Goal: Task Accomplishment & Management: Manage account settings

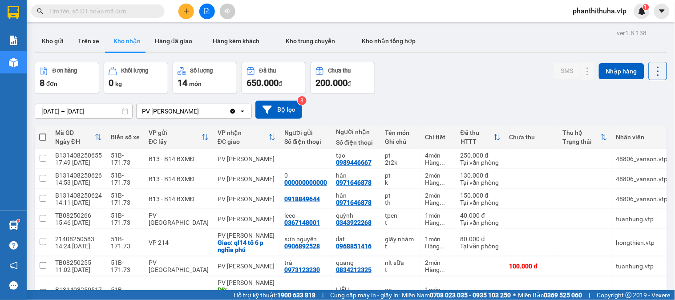
click at [189, 9] on icon "plus" at bounding box center [186, 11] width 6 height 6
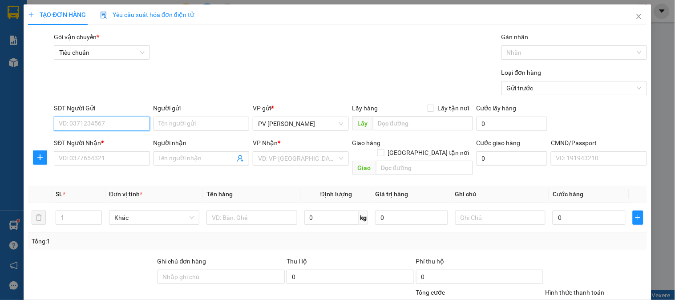
click at [122, 122] on input "SĐT Người Gửi" at bounding box center [102, 124] width 96 height 14
type input "0842888849"
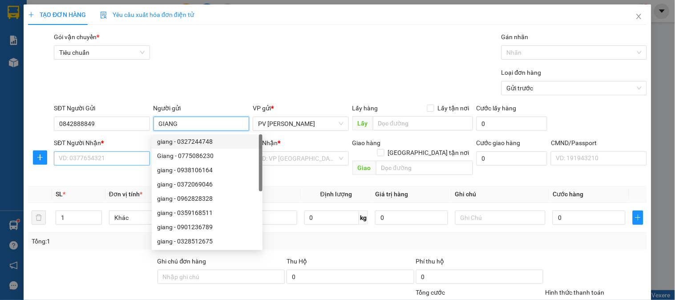
type input "GIANG"
click at [127, 153] on input "SĐT Người Nhận *" at bounding box center [102, 158] width 96 height 14
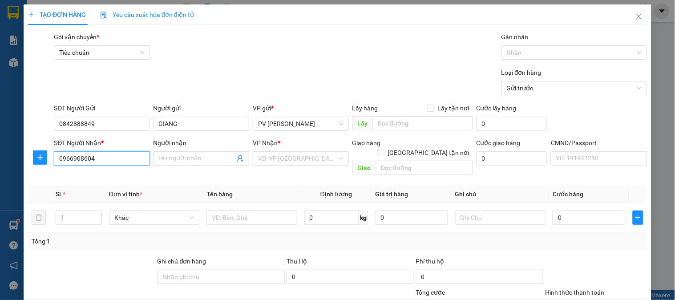
type input "0966908604"
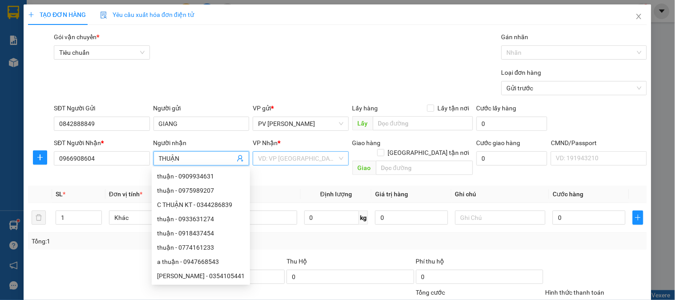
type input "THUẬN"
click at [297, 158] on input "search" at bounding box center [297, 158] width 79 height 13
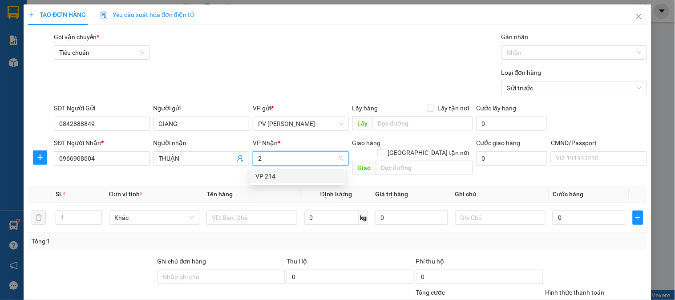
type input "21"
click at [292, 175] on div "VP 214" at bounding box center [297, 176] width 84 height 10
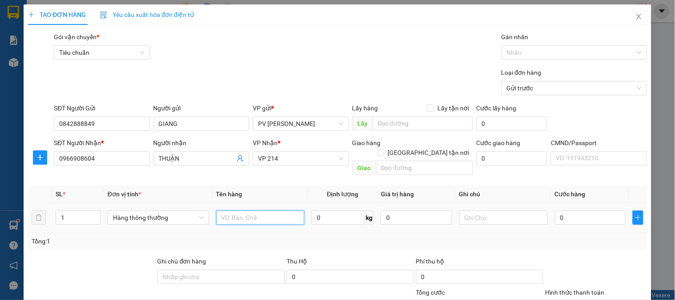
click at [252, 210] on input "text" at bounding box center [260, 217] width 89 height 14
type input "SR"
click at [562, 210] on input "0" at bounding box center [590, 217] width 71 height 14
type input "6"
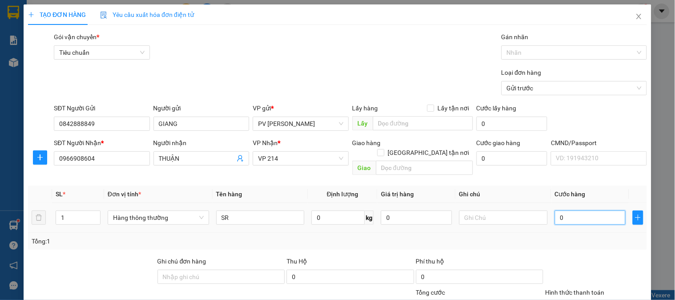
type input "6"
type input "60"
type input "600"
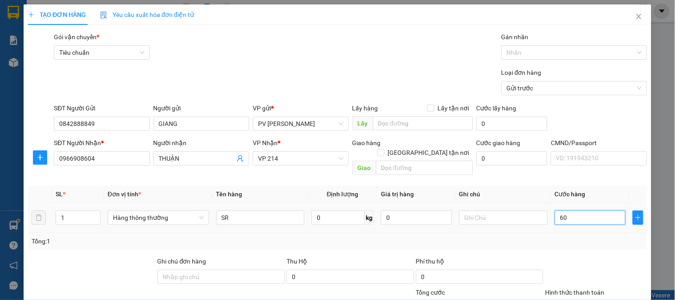
type input "600"
type input "6.000"
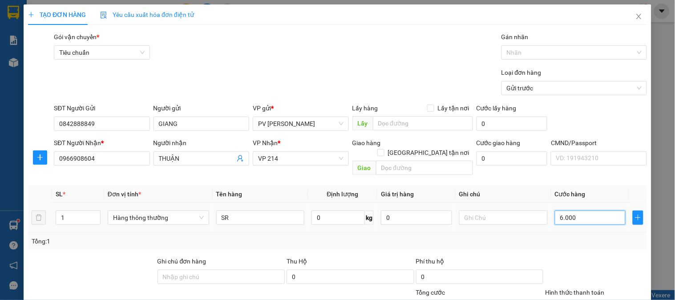
type input "60.000"
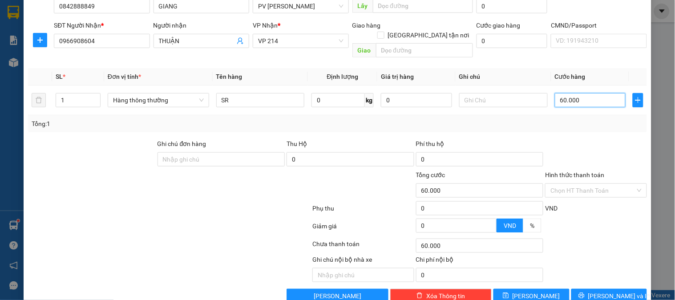
scroll to position [128, 0]
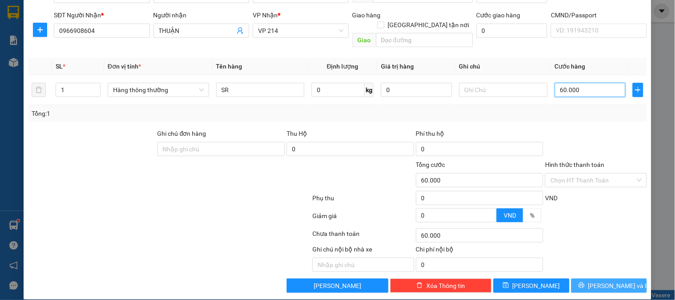
type input "60.000"
click at [616, 281] on span "[PERSON_NAME] và In" at bounding box center [619, 286] width 62 height 10
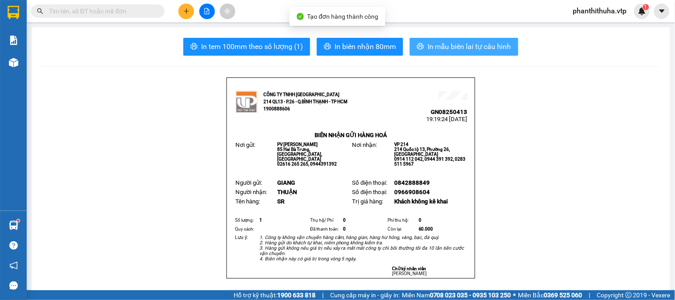
click at [467, 50] on span "In mẫu biên lai tự cấu hình" at bounding box center [469, 46] width 84 height 11
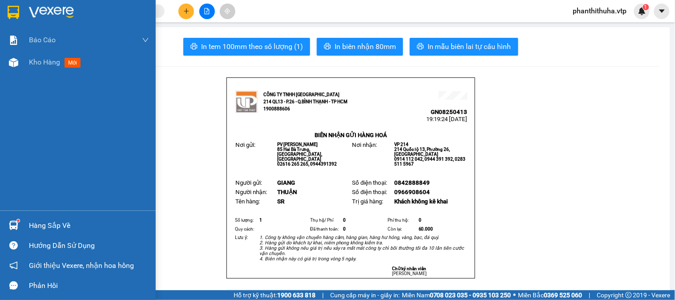
click at [45, 6] on img at bounding box center [51, 12] width 45 height 13
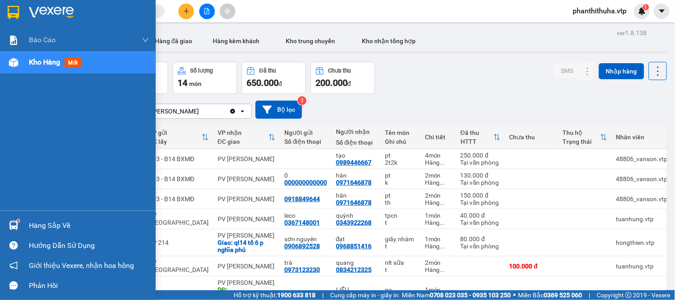
click at [21, 227] on div "Hàng sắp về" at bounding box center [78, 225] width 156 height 20
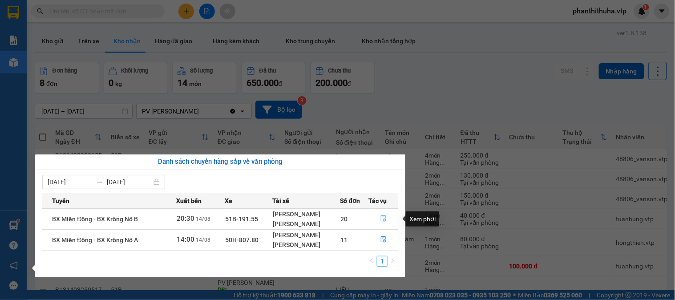
click at [381, 219] on icon "file-done" at bounding box center [383, 218] width 6 height 6
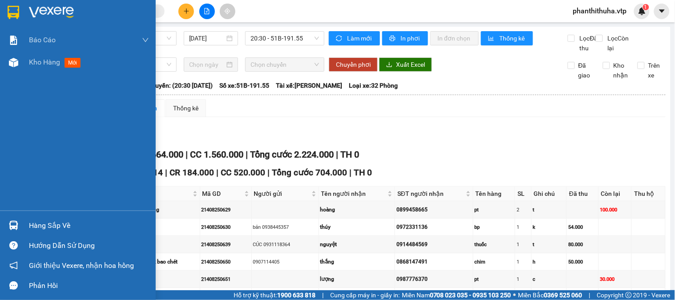
click at [60, 4] on div at bounding box center [78, 14] width 156 height 29
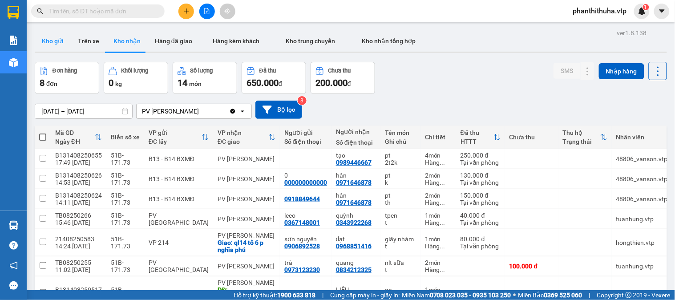
click at [54, 38] on button "Kho gửi" at bounding box center [53, 40] width 36 height 21
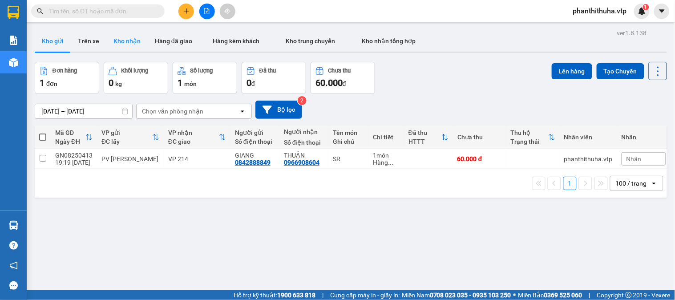
click at [126, 43] on button "Kho nhận" at bounding box center [126, 40] width 41 height 21
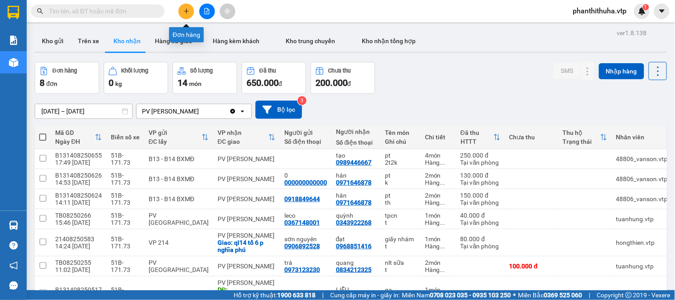
click at [185, 10] on icon "plus" at bounding box center [186, 11] width 6 height 6
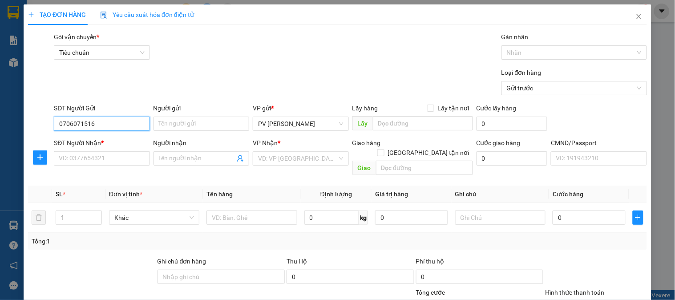
type input "0706071516"
type input "Hà"
type input "0934907476"
type input "ANH"
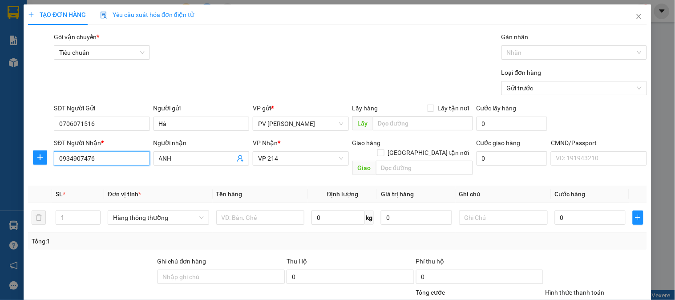
drag, startPoint x: 129, startPoint y: 160, endPoint x: 51, endPoint y: 161, distance: 78.3
click at [52, 161] on div "SĐT Người Nhận * 0934907476" at bounding box center [101, 158] width 99 height 41
type input "0969542876"
drag, startPoint x: 198, startPoint y: 160, endPoint x: 122, endPoint y: 165, distance: 76.2
click at [122, 165] on div "SĐT Người Nhận * 0969542876 Người nhận ANH ANH VP Nhận * VP 214 Giao hàng Giao …" at bounding box center [350, 158] width 596 height 41
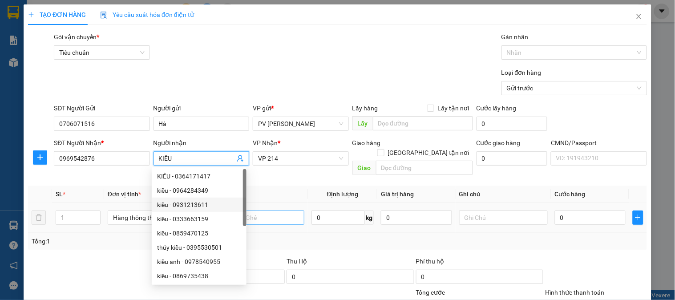
type input "KIỀU"
click at [270, 210] on input "text" at bounding box center [260, 217] width 89 height 14
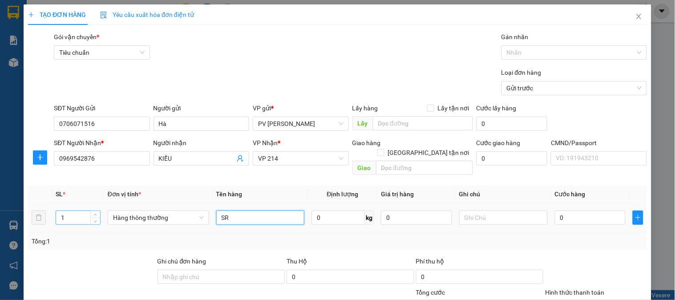
type input "SR"
click at [69, 212] on input "1" at bounding box center [78, 217] width 44 height 13
type input "2"
click at [94, 214] on icon "up" at bounding box center [95, 215] width 3 height 3
click at [485, 210] on input "text" at bounding box center [503, 217] width 89 height 14
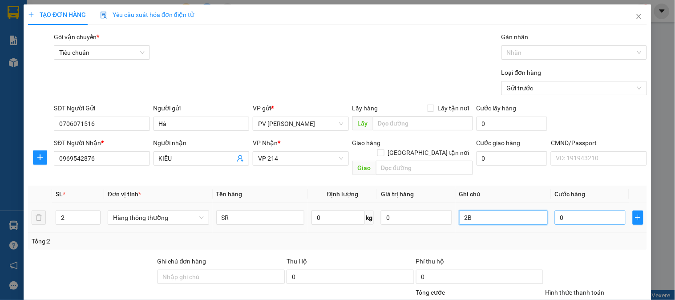
type input "2B"
click at [573, 214] on input "0" at bounding box center [590, 217] width 71 height 14
type input "1"
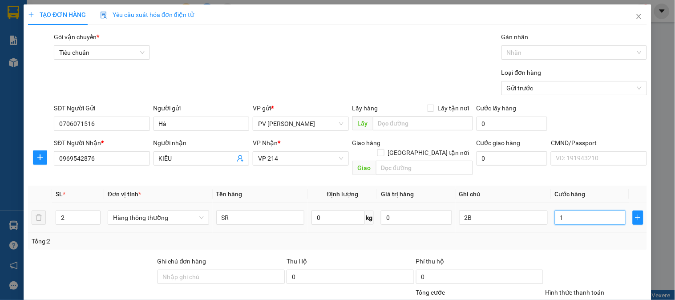
type input "12"
type input "120"
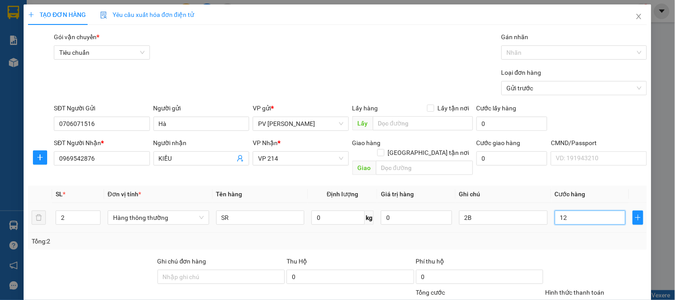
type input "120"
type input "1.200"
type input "12.000"
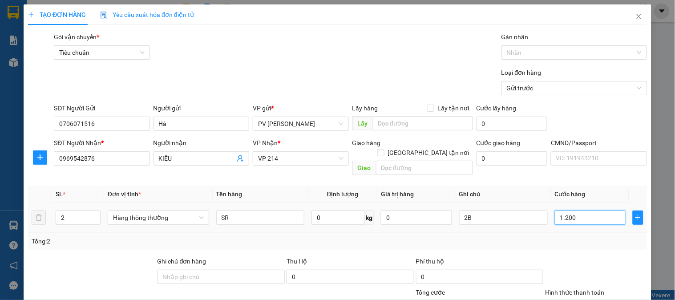
type input "12.000"
type input "120.000"
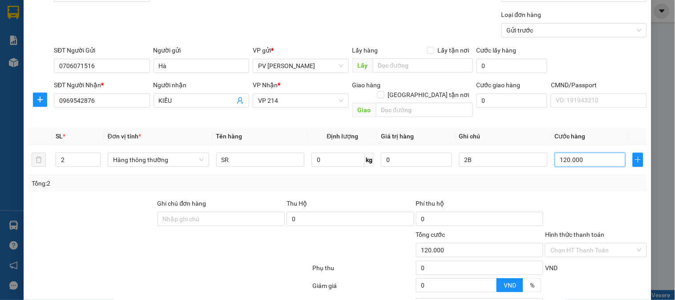
scroll to position [128, 0]
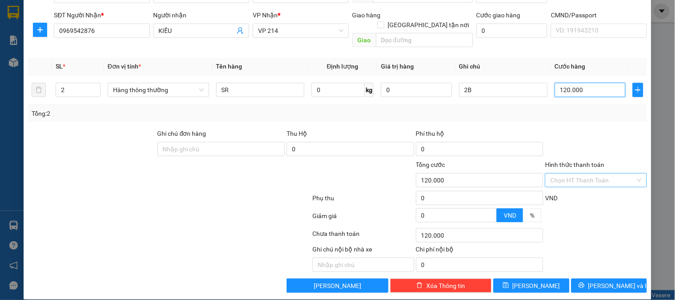
type input "120.000"
click at [576, 173] on input "Hình thức thanh toán" at bounding box center [592, 179] width 85 height 13
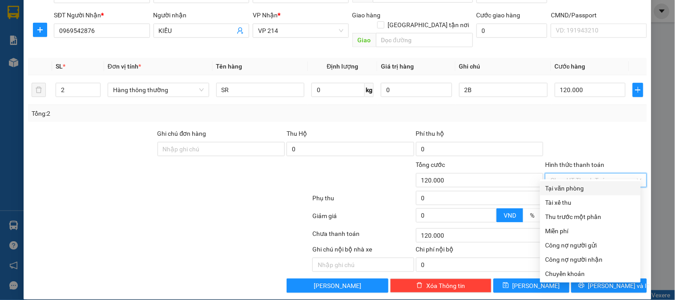
click at [570, 181] on div "Tại văn phòng" at bounding box center [590, 188] width 101 height 14
type input "0"
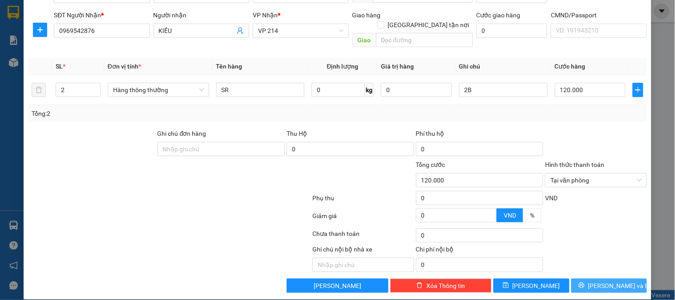
click at [584, 282] on icon "printer" at bounding box center [581, 285] width 6 height 6
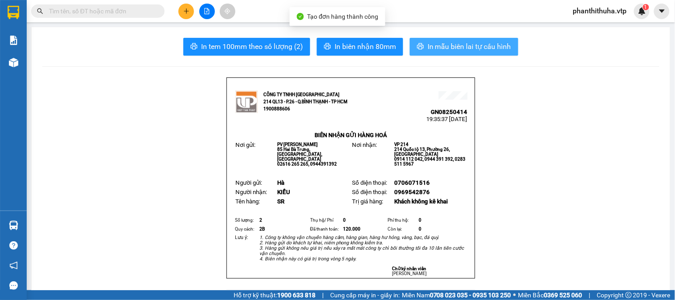
click at [454, 52] on span "In mẫu biên lai tự cấu hình" at bounding box center [469, 46] width 84 height 11
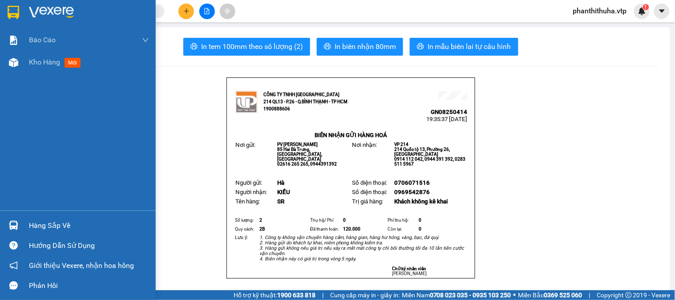
click at [52, 9] on img at bounding box center [51, 12] width 45 height 13
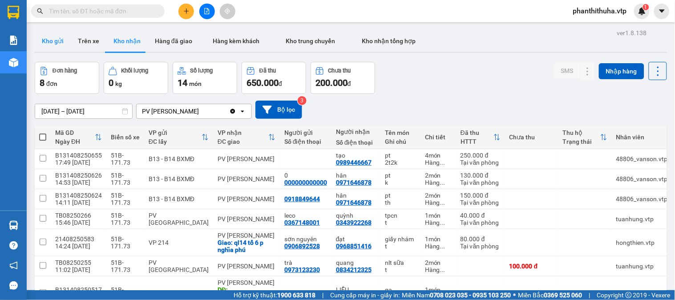
click at [48, 38] on button "Kho gửi" at bounding box center [53, 40] width 36 height 21
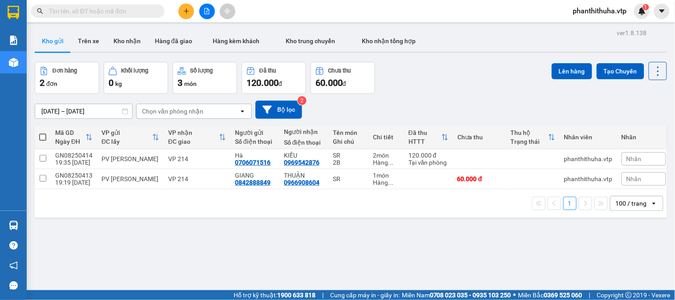
click at [42, 139] on span at bounding box center [42, 136] width 7 height 7
click at [43, 133] on input "checkbox" at bounding box center [43, 133] width 0 height 0
checkbox input "true"
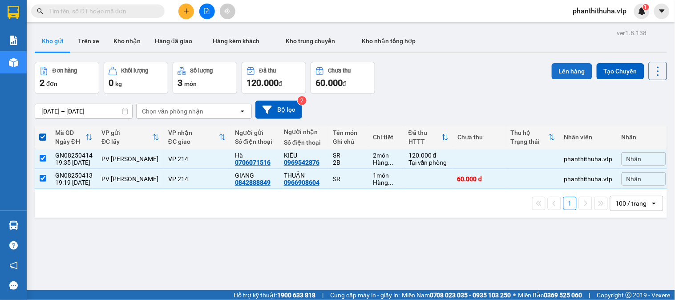
click at [558, 76] on button "Lên hàng" at bounding box center [572, 71] width 40 height 16
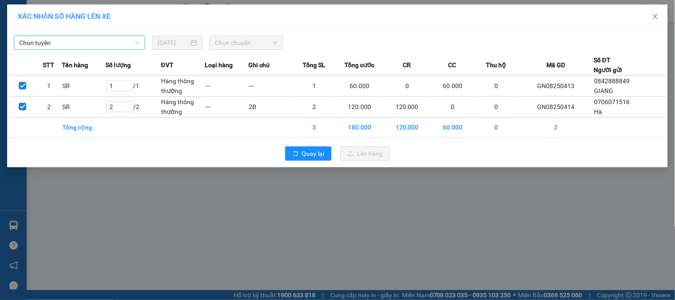
click at [118, 37] on span "Chọn tuyến" at bounding box center [79, 42] width 121 height 13
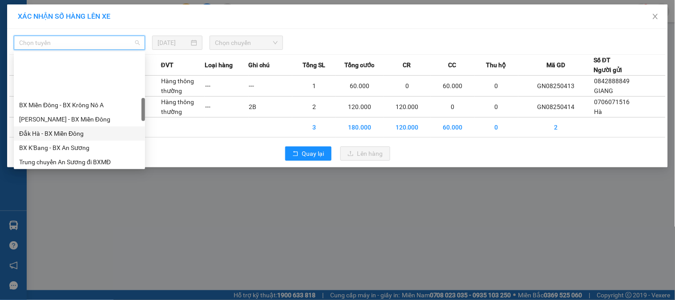
scroll to position [247, 0]
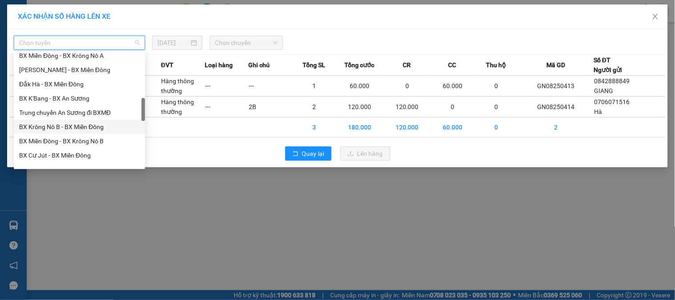
click at [73, 127] on div "BX Krông Nô B - BX Miền Đông" at bounding box center [79, 127] width 121 height 10
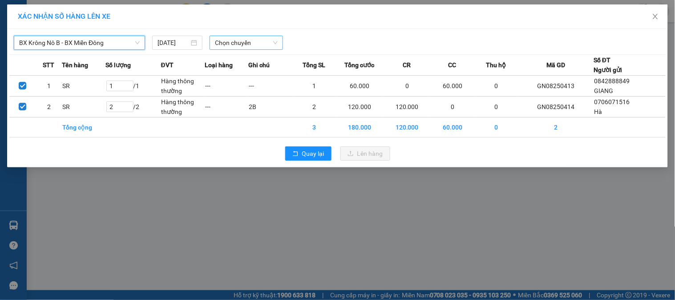
click at [238, 46] on span "Chọn chuyến" at bounding box center [246, 42] width 63 height 13
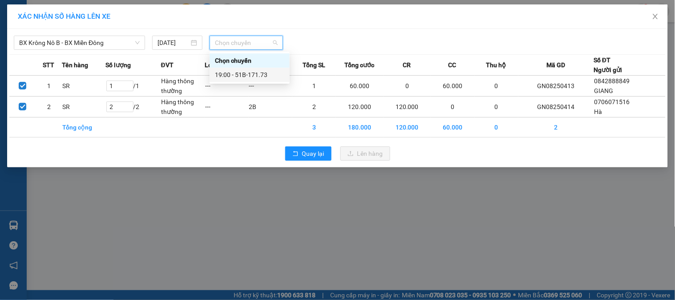
click at [245, 70] on div "19:00 - 51B-171.73" at bounding box center [249, 75] width 69 height 10
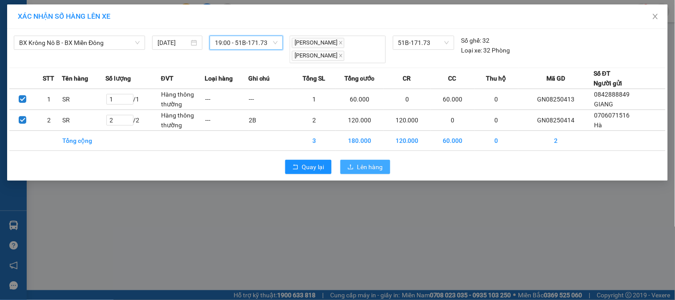
click at [369, 166] on span "Lên hàng" at bounding box center [370, 167] width 26 height 10
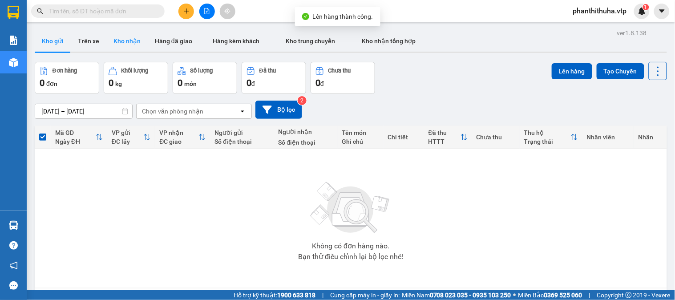
click at [126, 37] on button "Kho nhận" at bounding box center [126, 40] width 41 height 21
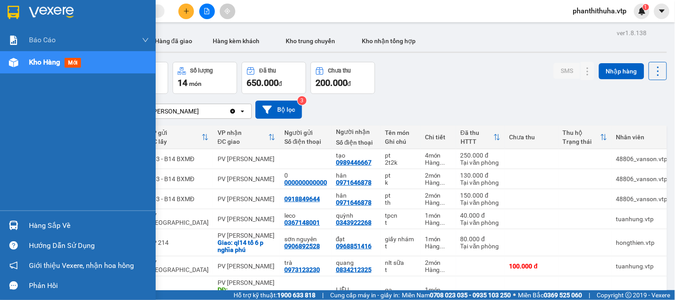
click at [65, 224] on div "Hàng sắp về" at bounding box center [89, 225] width 120 height 13
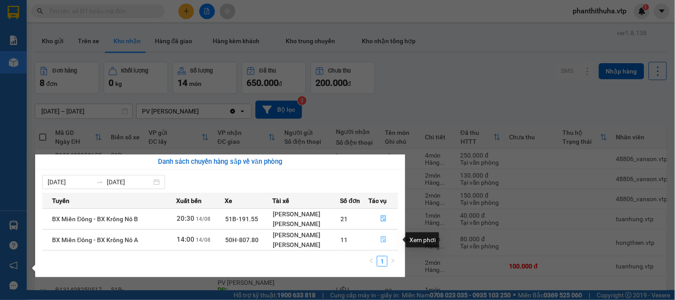
click at [383, 238] on icon "file-done" at bounding box center [383, 239] width 6 height 6
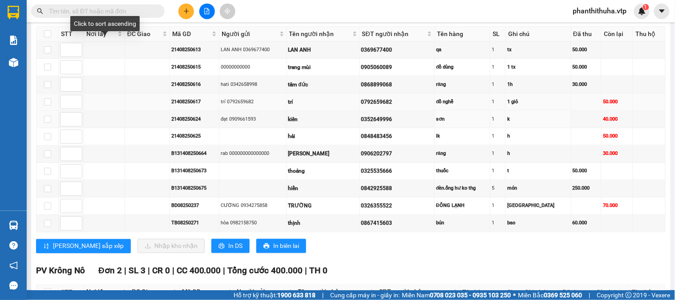
scroll to position [99, 0]
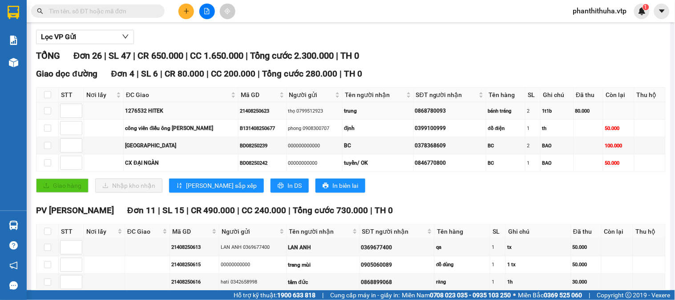
click at [43, 120] on td at bounding box center [47, 110] width 22 height 17
click at [51, 114] on input "checkbox" at bounding box center [47, 110] width 7 height 7
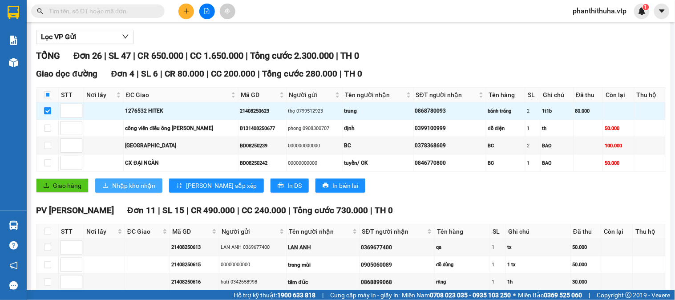
click at [135, 190] on span "Nhập kho nhận" at bounding box center [133, 186] width 43 height 10
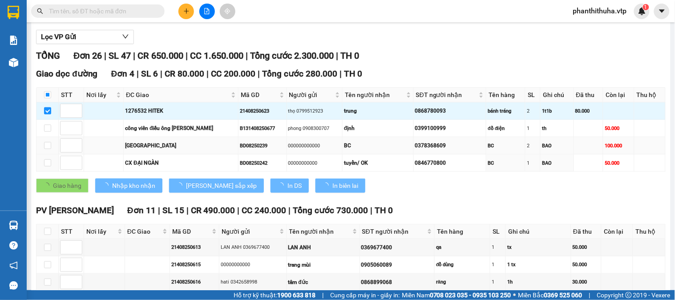
checkbox input "false"
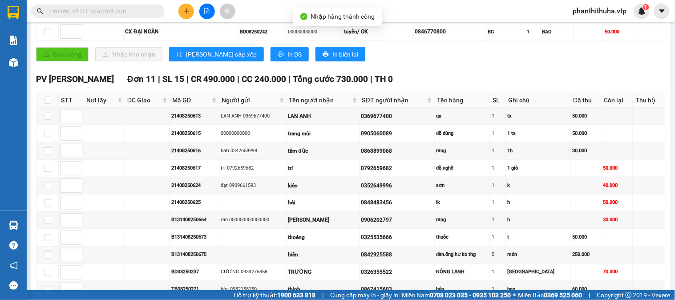
scroll to position [247, 0]
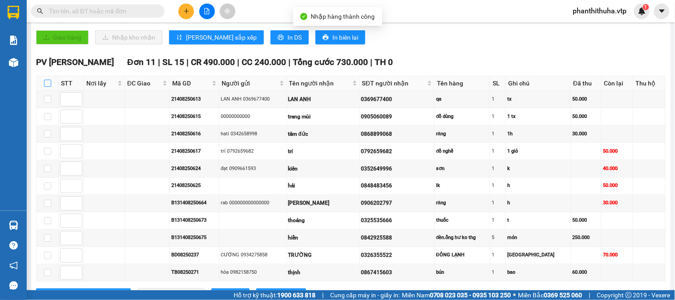
click at [48, 87] on input "checkbox" at bounding box center [47, 83] width 7 height 7
checkbox input "true"
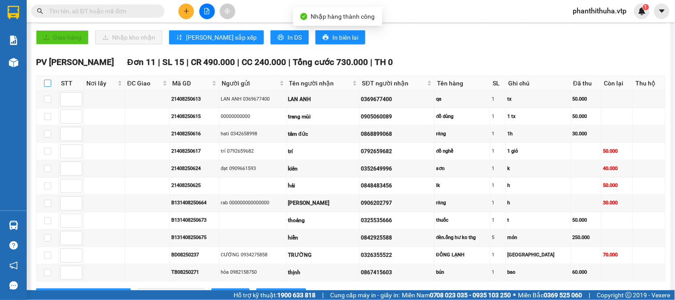
checkbox input "true"
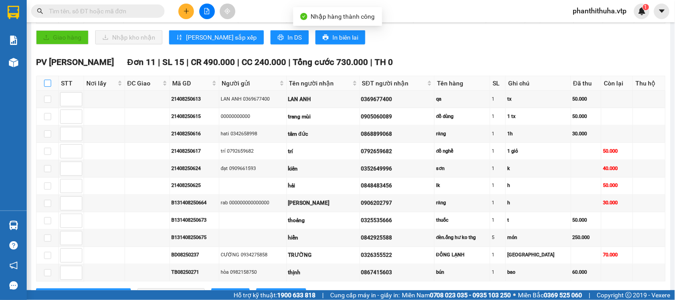
checkbox input "true"
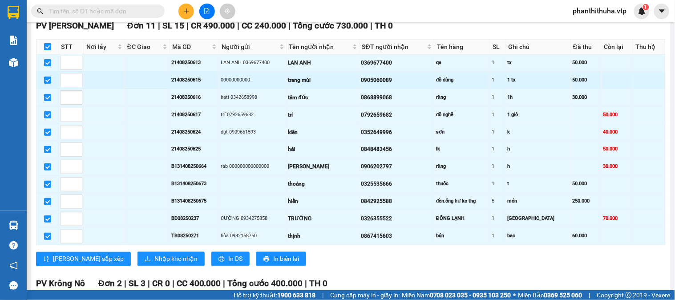
scroll to position [296, 0]
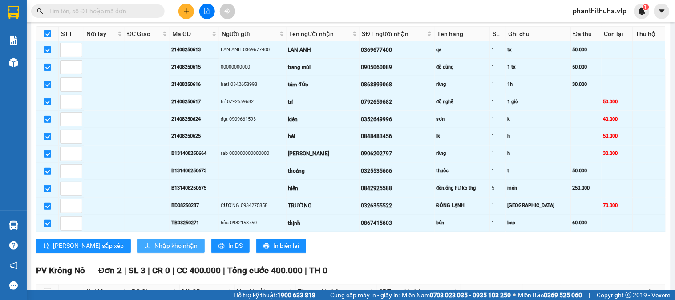
click at [154, 251] on span "Nhập kho nhận" at bounding box center [175, 246] width 43 height 10
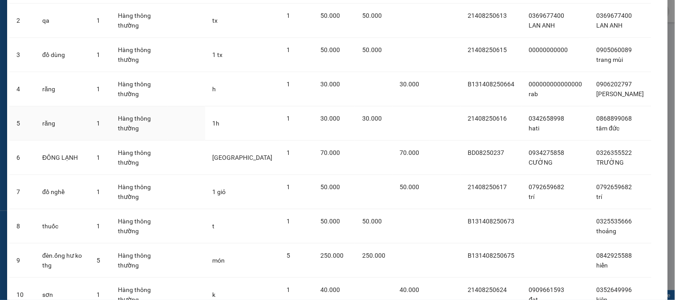
scroll to position [197, 0]
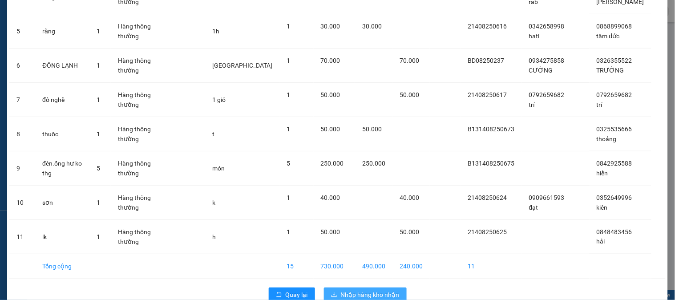
click at [379, 293] on span "Nhập hàng kho nhận" at bounding box center [370, 295] width 59 height 10
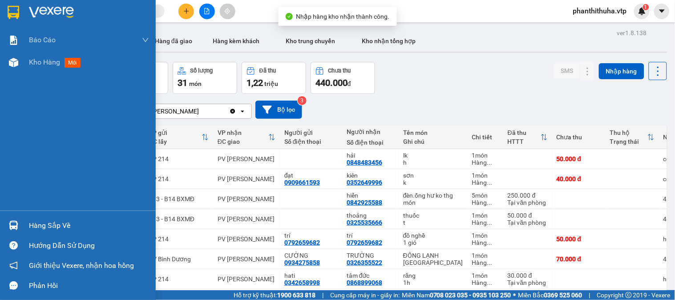
click at [37, 9] on img at bounding box center [51, 12] width 45 height 13
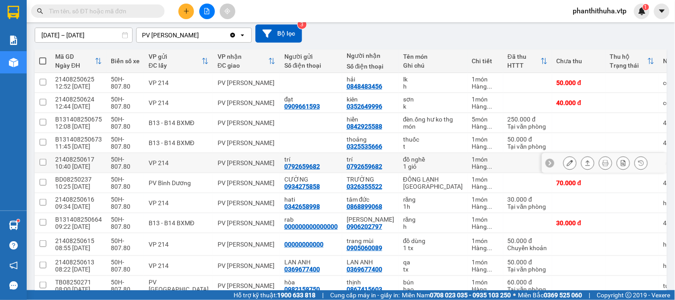
scroll to position [99, 0]
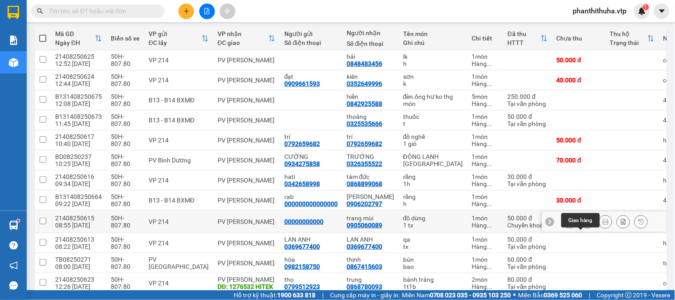
click at [584, 225] on icon at bounding box center [587, 221] width 6 height 6
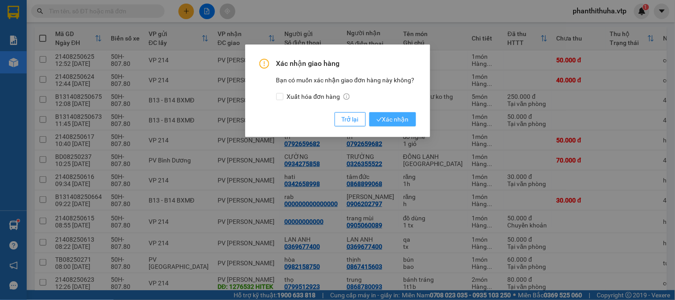
click at [402, 122] on span "Xác nhận" at bounding box center [392, 119] width 32 height 10
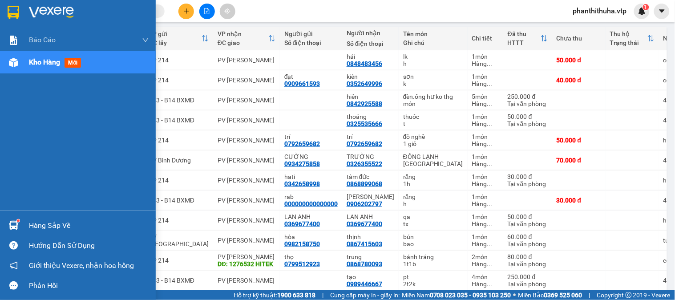
click at [38, 216] on div "Hàng sắp về" at bounding box center [78, 225] width 156 height 20
click at [26, 19] on div "Báo cáo BC giao hàng (nhà xe) BC hàng tồn (all) Báo cáo dòng tiền (nhân viên) -…" at bounding box center [78, 150] width 156 height 300
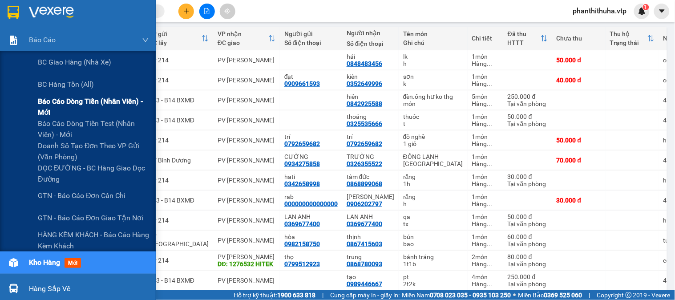
click at [68, 105] on span "Báo cáo dòng tiền (nhân viên) - mới" at bounding box center [93, 107] width 111 height 22
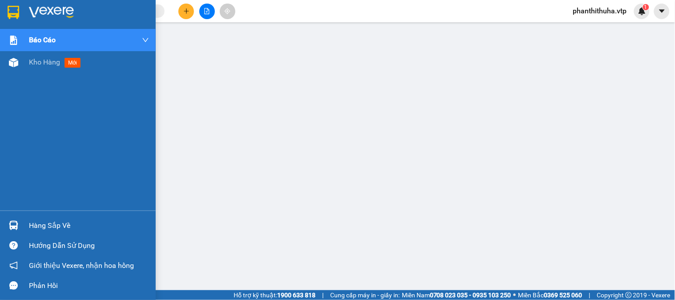
click at [61, 210] on div "Báo cáo BC giao hàng (nhà xe) BC hàng tồn (all) Báo cáo dòng tiền (nhân viên) -…" at bounding box center [78, 150] width 156 height 300
click at [60, 219] on div "Hàng sắp về" at bounding box center [89, 225] width 120 height 13
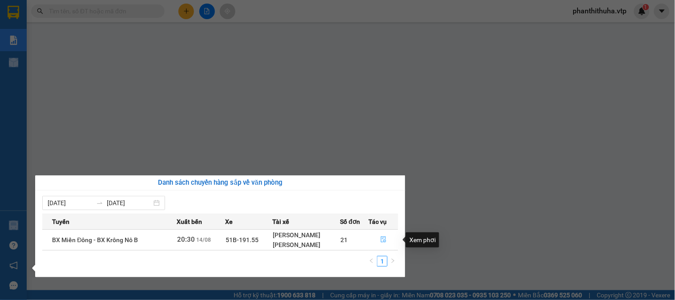
click at [386, 242] on icon "file-done" at bounding box center [383, 239] width 6 height 6
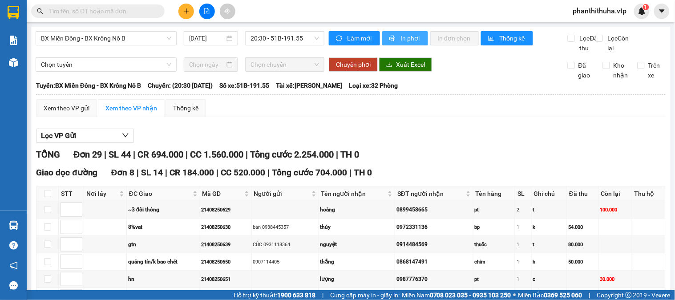
click at [403, 37] on span "In phơi" at bounding box center [410, 38] width 20 height 10
click at [413, 42] on span "In phơi" at bounding box center [410, 38] width 20 height 10
click at [154, 44] on span "BX Miền Đông - BX Krông Nô B" at bounding box center [106, 38] width 130 height 13
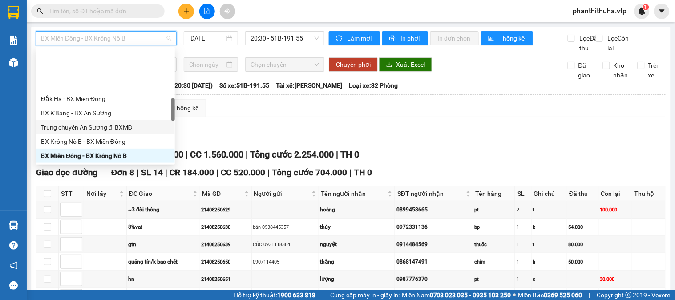
scroll to position [274, 0]
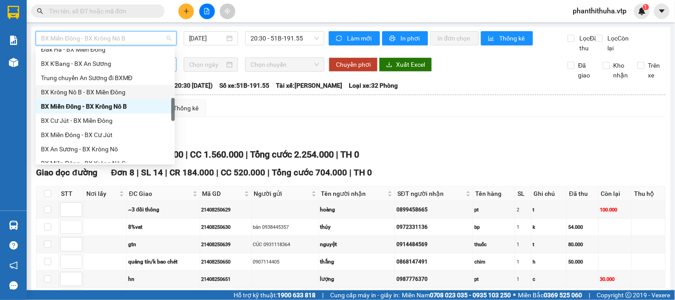
drag, startPoint x: 104, startPoint y: 90, endPoint x: 147, endPoint y: 70, distance: 47.0
click at [104, 89] on div "BX Krông Nô B - BX Miền Đông" at bounding box center [105, 92] width 129 height 10
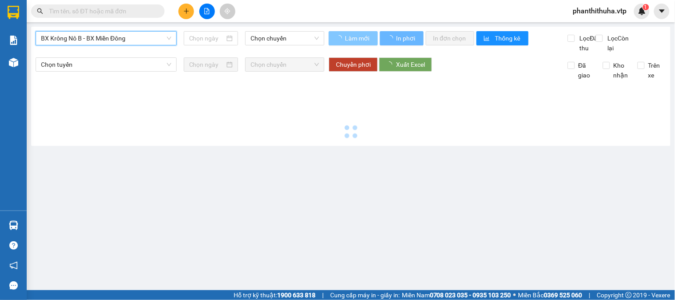
type input "[DATE]"
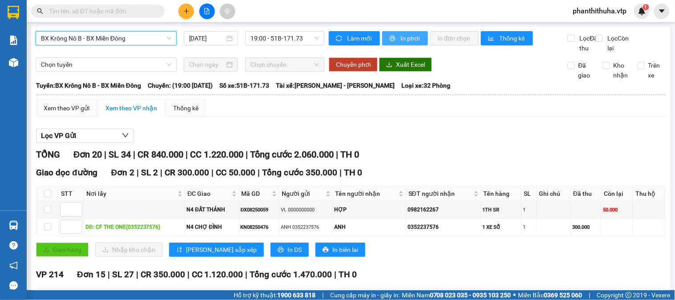
click at [394, 37] on button "In phơi" at bounding box center [405, 38] width 46 height 14
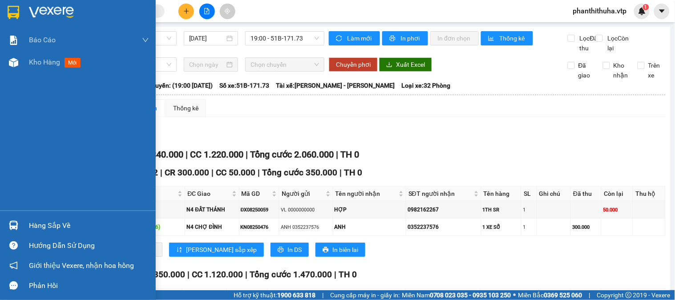
click at [30, 9] on img at bounding box center [51, 12] width 45 height 13
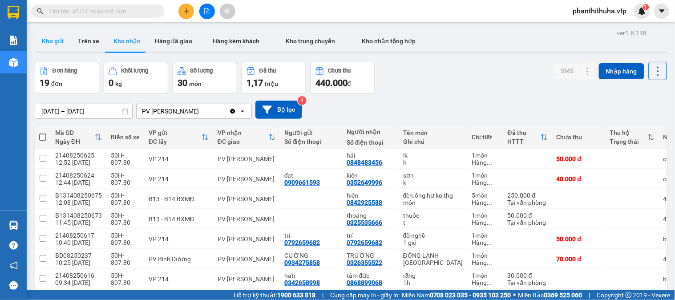
click at [56, 41] on button "Kho gửi" at bounding box center [53, 40] width 36 height 21
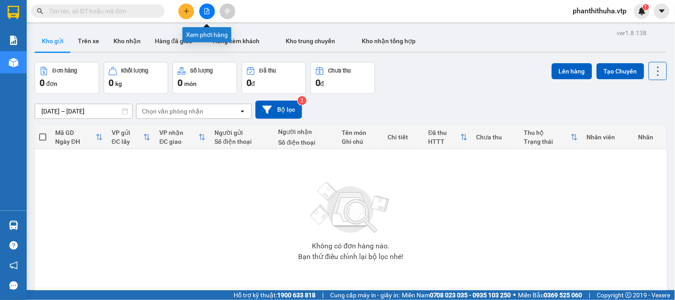
click at [211, 10] on button at bounding box center [207, 12] width 16 height 16
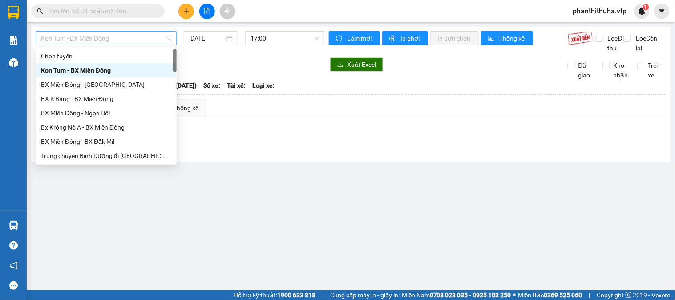
click at [149, 38] on span "Kon Tum - BX Miền Đông" at bounding box center [106, 38] width 130 height 13
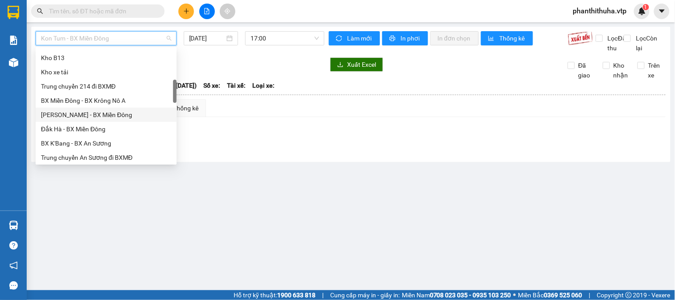
scroll to position [247, 0]
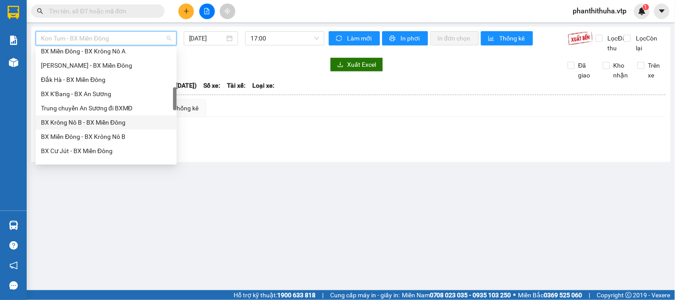
click at [99, 118] on div "BX Krông Nô B - BX Miền Đông" at bounding box center [106, 122] width 130 height 10
type input "[DATE]"
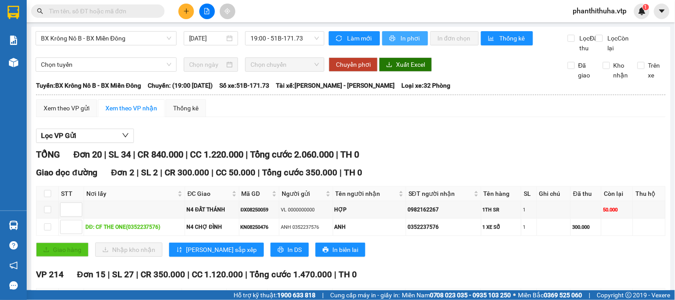
click at [403, 37] on span "In phơi" at bounding box center [410, 38] width 20 height 10
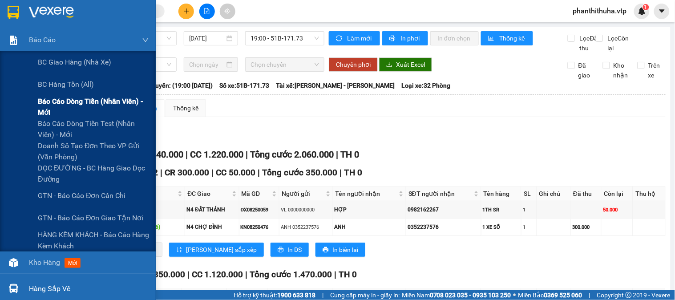
click at [67, 101] on span "Báo cáo dòng tiền (nhân viên) - mới" at bounding box center [93, 107] width 111 height 22
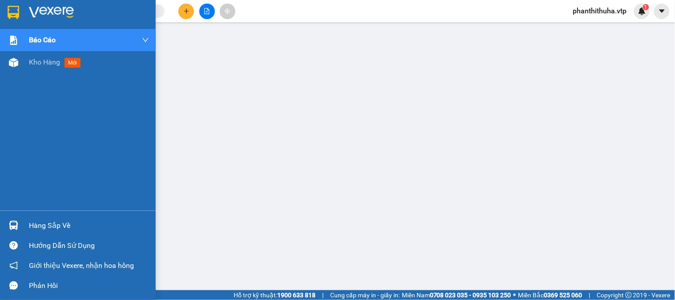
click at [46, 6] on img at bounding box center [51, 12] width 45 height 13
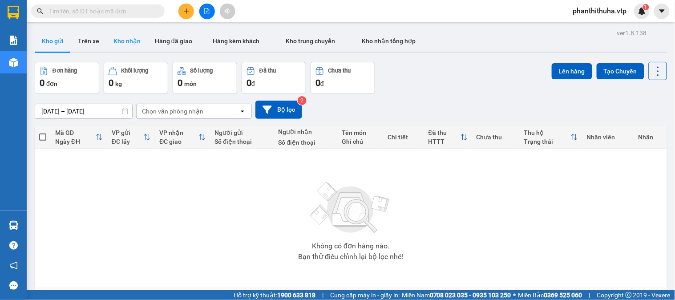
click at [124, 46] on button "Kho nhận" at bounding box center [126, 40] width 41 height 21
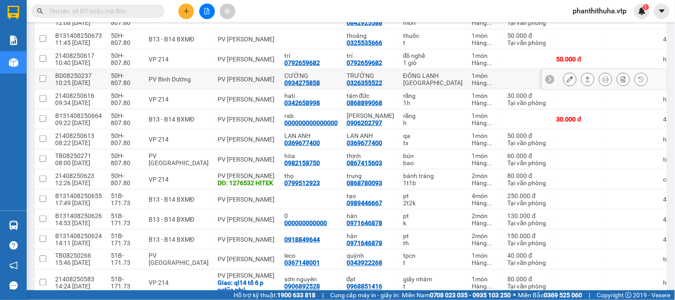
scroll to position [197, 0]
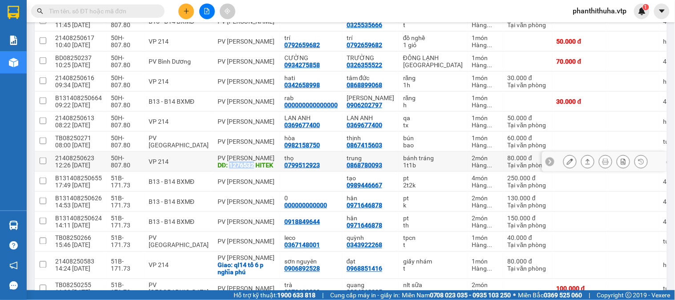
drag, startPoint x: 226, startPoint y: 179, endPoint x: 250, endPoint y: 184, distance: 24.5
click at [250, 172] on td "PV [PERSON_NAME] DĐ: 1276532 HITEK" at bounding box center [246, 162] width 67 height 20
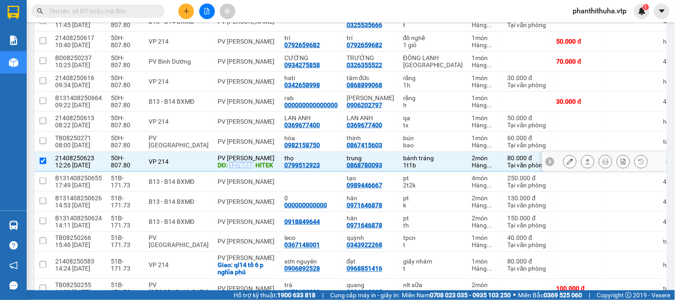
copy div "1276532"
click at [45, 164] on input "checkbox" at bounding box center [43, 160] width 7 height 7
checkbox input "false"
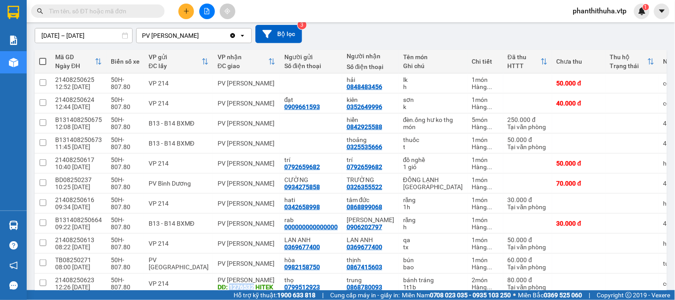
scroll to position [0, 0]
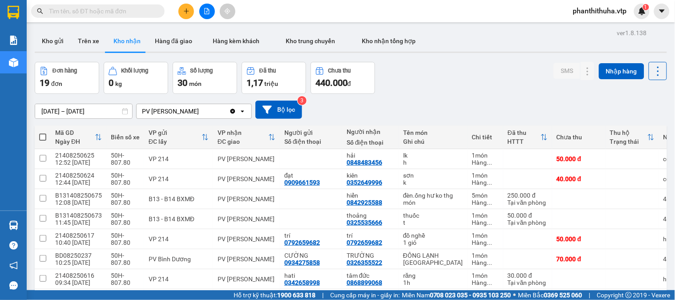
click at [452, 69] on div "Đơn hàng 19 đơn Khối lượng 0 kg Số lượng 30 món Đã thu 1,17 triệu Chưa thu 440.…" at bounding box center [351, 78] width 632 height 32
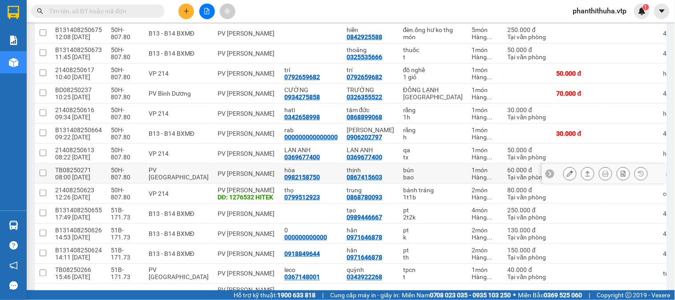
scroll to position [148, 0]
